Goal: Information Seeking & Learning: Learn about a topic

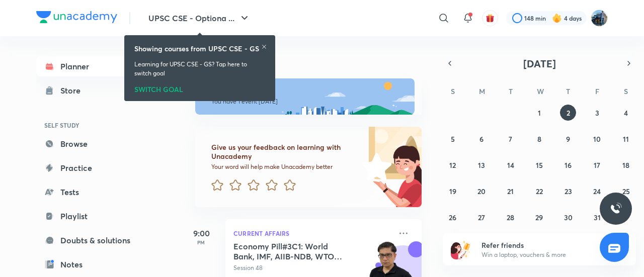
click at [265, 44] on icon at bounding box center [264, 47] width 6 height 6
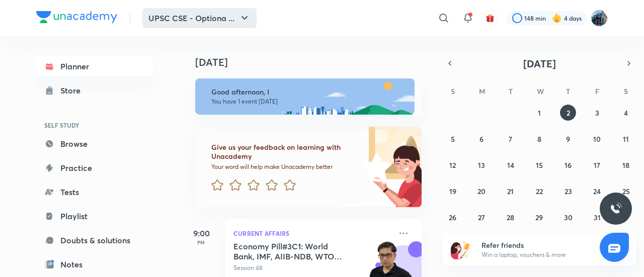
click at [235, 22] on button "UPSC CSE - Optiona ..." at bounding box center [199, 18] width 114 height 20
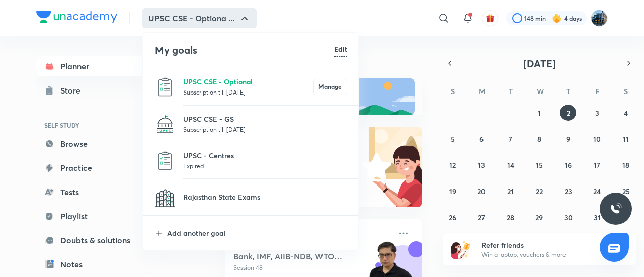
click at [238, 83] on p "UPSC CSE - Optional" at bounding box center [248, 82] width 130 height 11
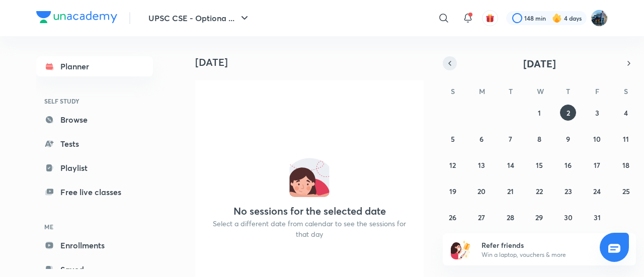
click at [452, 66] on icon "button" at bounding box center [450, 63] width 8 height 9
click at [482, 137] on abbr "8" at bounding box center [482, 139] width 4 height 10
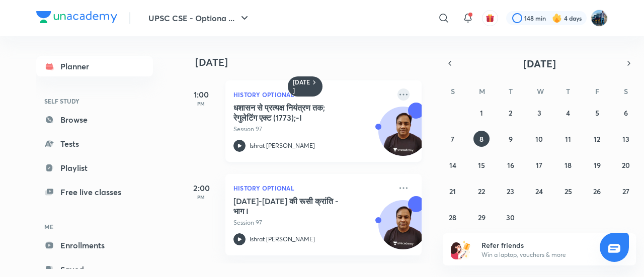
click at [398, 94] on icon at bounding box center [404, 95] width 12 height 12
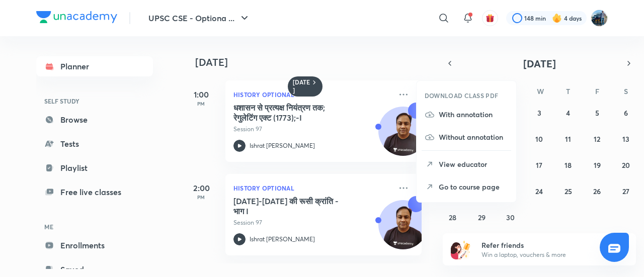
click at [436, 183] on li "Go to course page" at bounding box center [467, 187] width 100 height 23
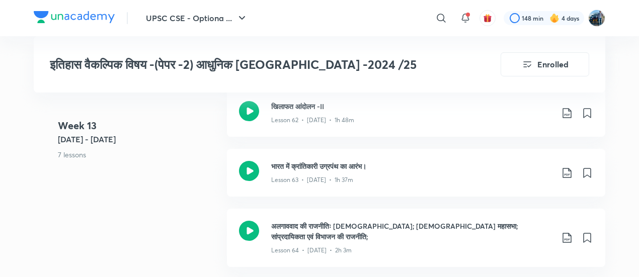
scroll to position [4711, 0]
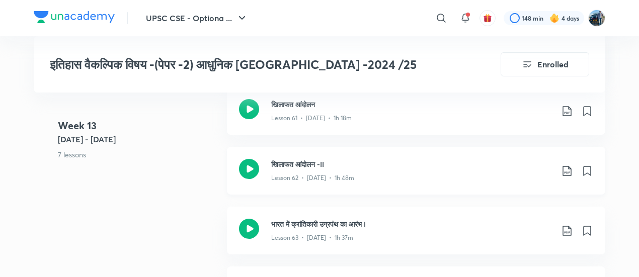
click at [442, 170] on div "Lesson 62 • Sep 19 • 1h 48m" at bounding box center [412, 176] width 282 height 13
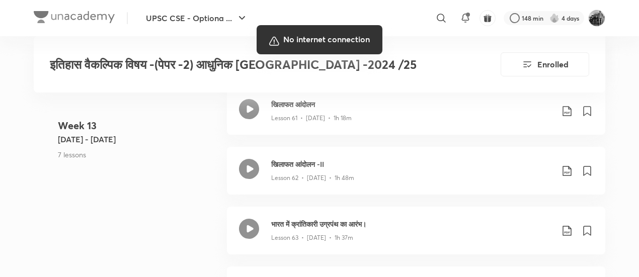
click at [412, 151] on div at bounding box center [319, 138] width 639 height 277
click at [417, 168] on div at bounding box center [319, 138] width 639 height 277
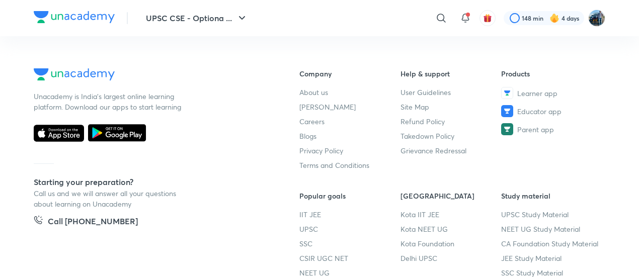
scroll to position [679, 0]
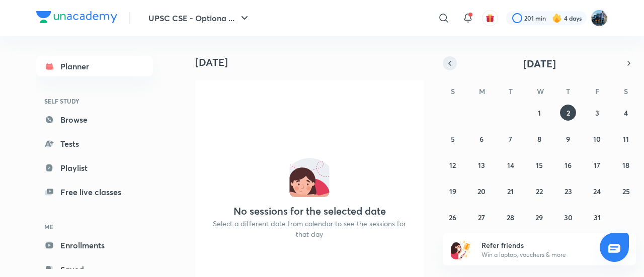
click at [443, 62] on button "button" at bounding box center [450, 63] width 14 height 14
click at [480, 136] on abbr "8" at bounding box center [482, 139] width 4 height 10
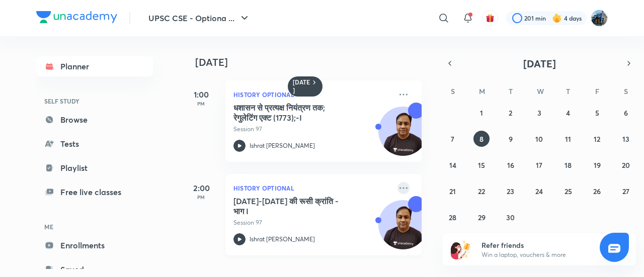
click at [399, 186] on icon at bounding box center [404, 188] width 12 height 12
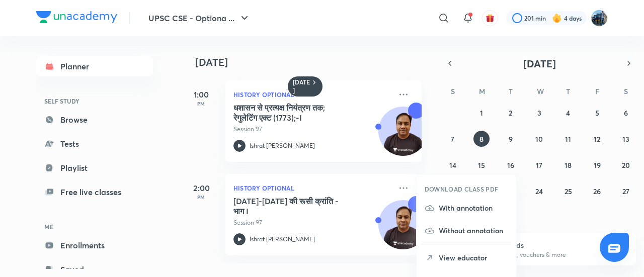
click at [565, 235] on div "Refer friends Win a laptop, vouchers & more" at bounding box center [539, 250] width 193 height 32
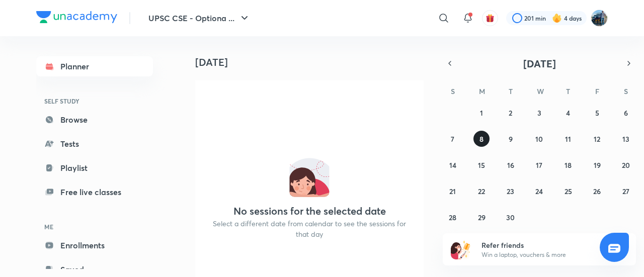
click at [482, 145] on button "8" at bounding box center [482, 139] width 16 height 16
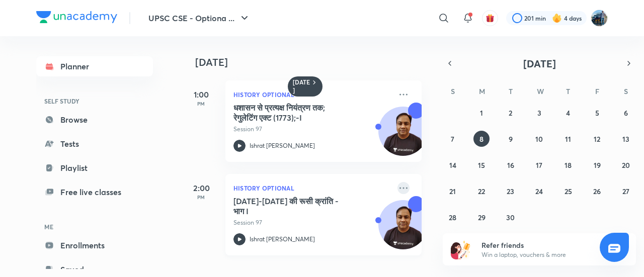
click at [398, 187] on icon at bounding box center [404, 188] width 12 height 12
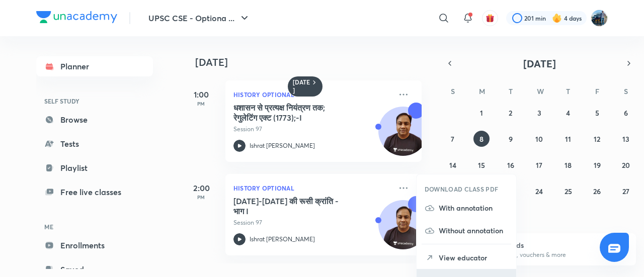
click at [475, 271] on li "Go to course page" at bounding box center [467, 280] width 100 height 23
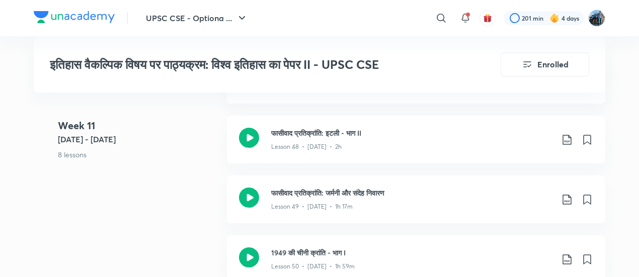
scroll to position [3890, 0]
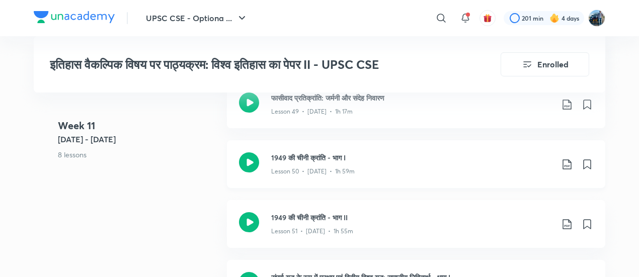
click at [454, 153] on h3 "1949 की चीनी क्रांति - भाग I" at bounding box center [412, 158] width 282 height 11
